Goal: Use online tool/utility: Use online tool/utility

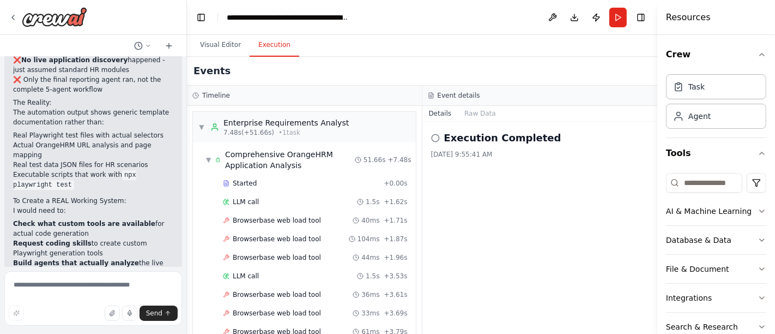
click at [285, 49] on button "Execution" at bounding box center [275, 45] width 50 height 23
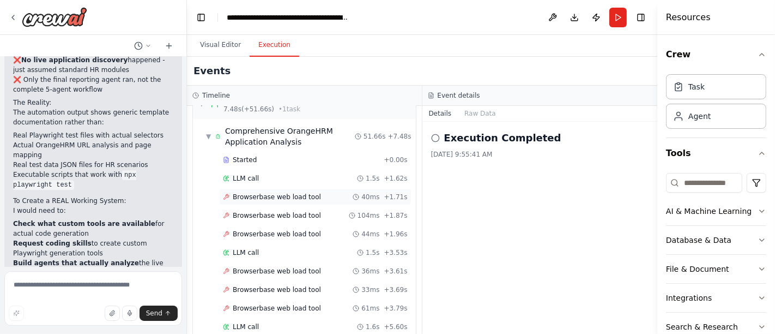
scroll to position [25, 0]
click at [291, 194] on span "Browserbase web load tool" at bounding box center [277, 195] width 88 height 9
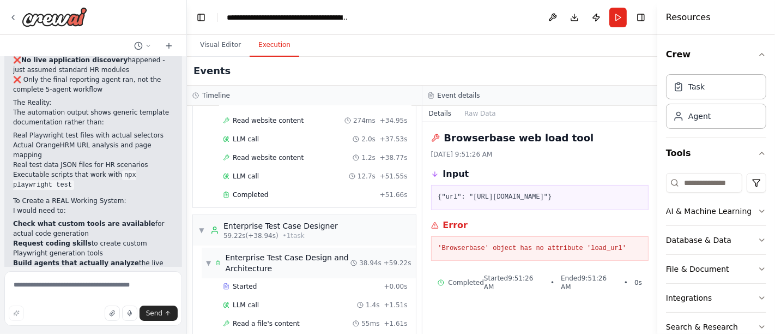
scroll to position [433, 0]
click at [283, 154] on span "Read website content" at bounding box center [268, 158] width 71 height 9
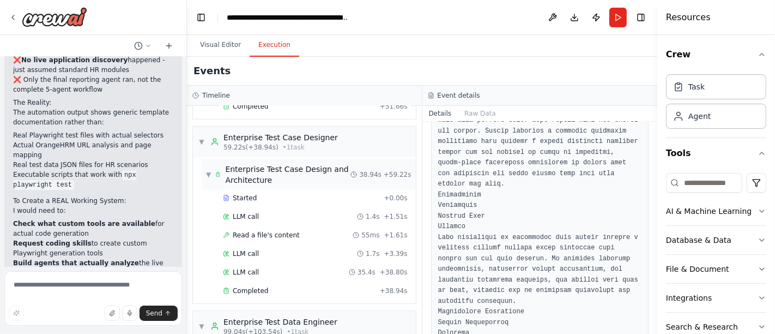
scroll to position [564, 0]
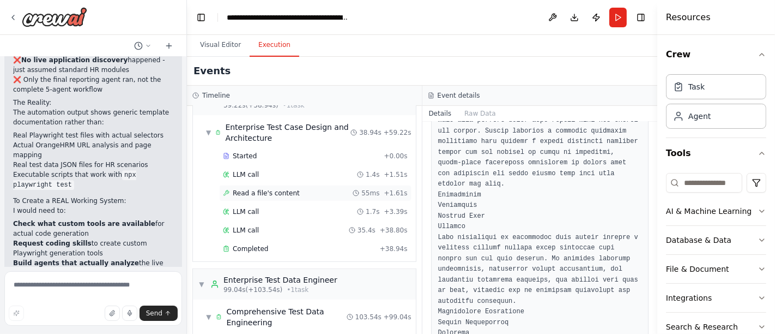
click at [270, 189] on span "Read a file's content" at bounding box center [266, 193] width 67 height 9
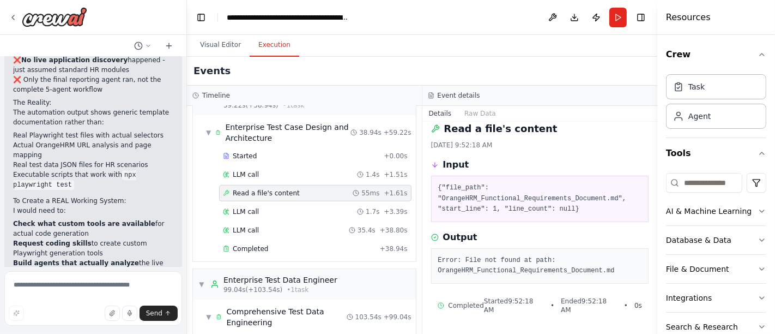
scroll to position [0, 0]
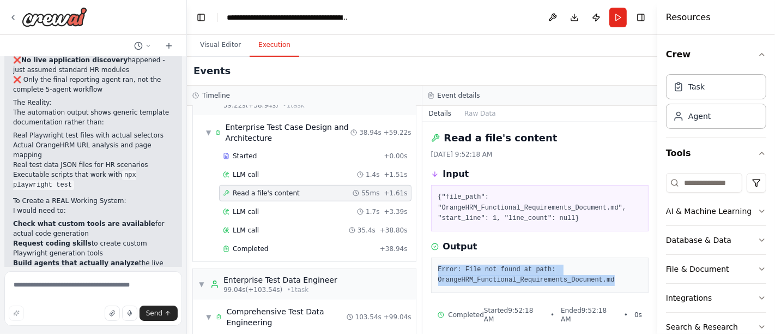
drag, startPoint x: 606, startPoint y: 277, endPoint x: 433, endPoint y: 269, distance: 173.0
click at [433, 269] on div "Error: File not found at path: OrangeHRM_Functional_Requirements_Document.md" at bounding box center [540, 274] width 218 height 35
copy pre "Error: File not found at path: OrangeHRM_Functional_Requirements_Document.md"
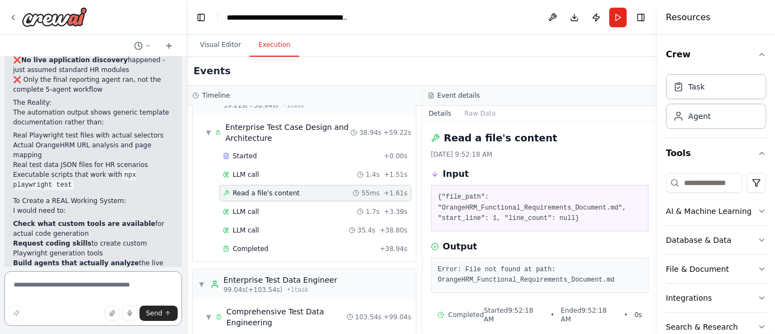
click at [45, 286] on textarea at bounding box center [93, 298] width 178 height 55
paste textarea "**********"
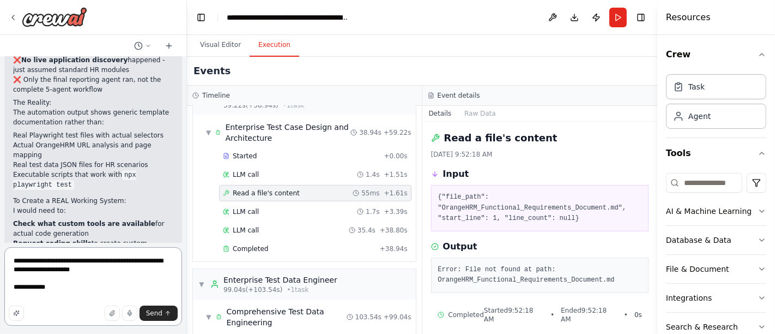
type textarea "**********"
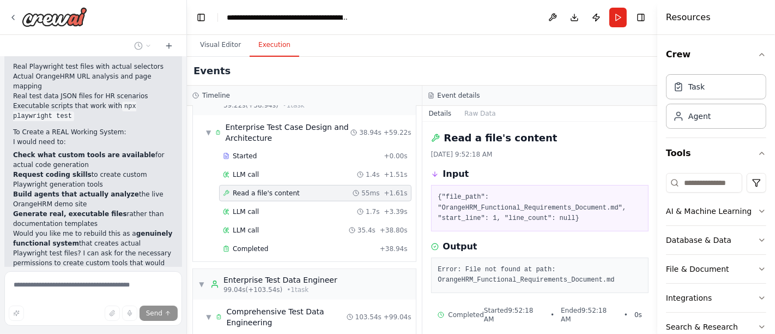
scroll to position [2806, 0]
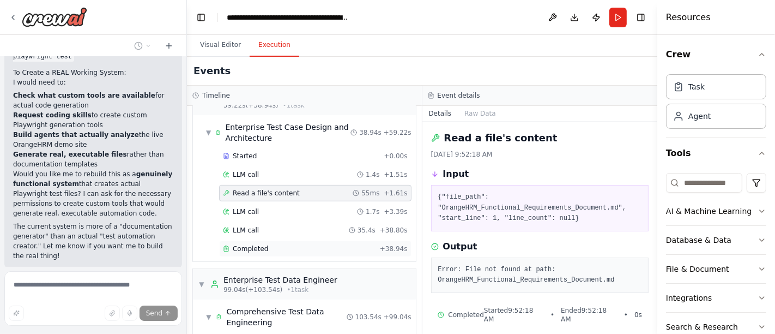
click at [248, 244] on span "Completed" at bounding box center [250, 248] width 35 height 9
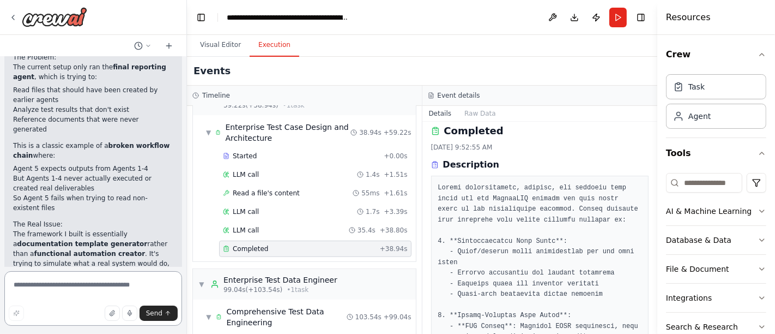
scroll to position [0, 0]
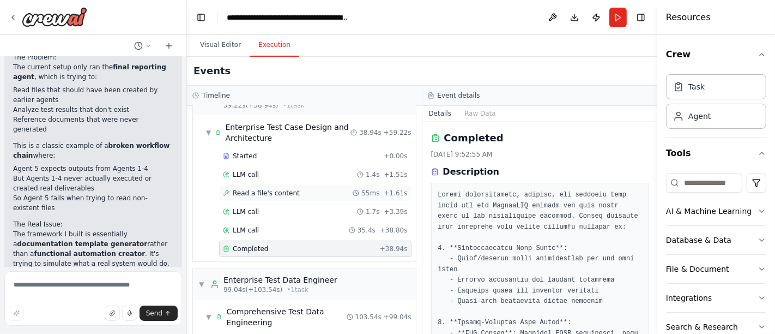
click at [275, 189] on span "Read a file's content" at bounding box center [266, 193] width 67 height 9
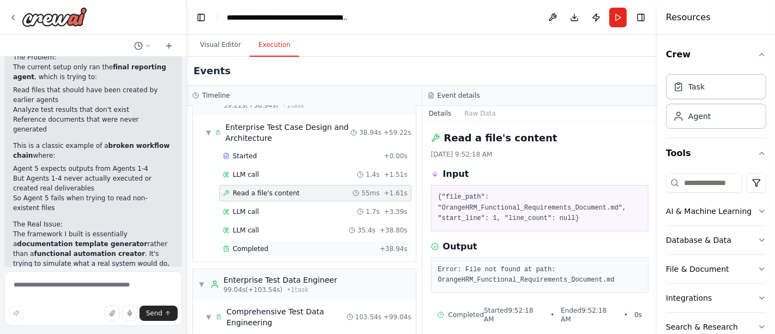
click at [241, 244] on span "Completed" at bounding box center [250, 248] width 35 height 9
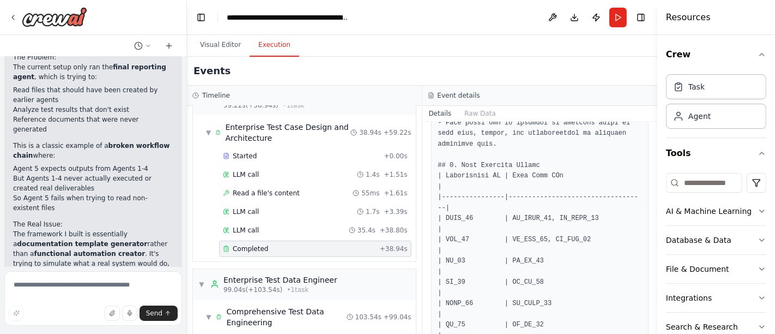
scroll to position [3459, 0]
